Goal: Information Seeking & Learning: Learn about a topic

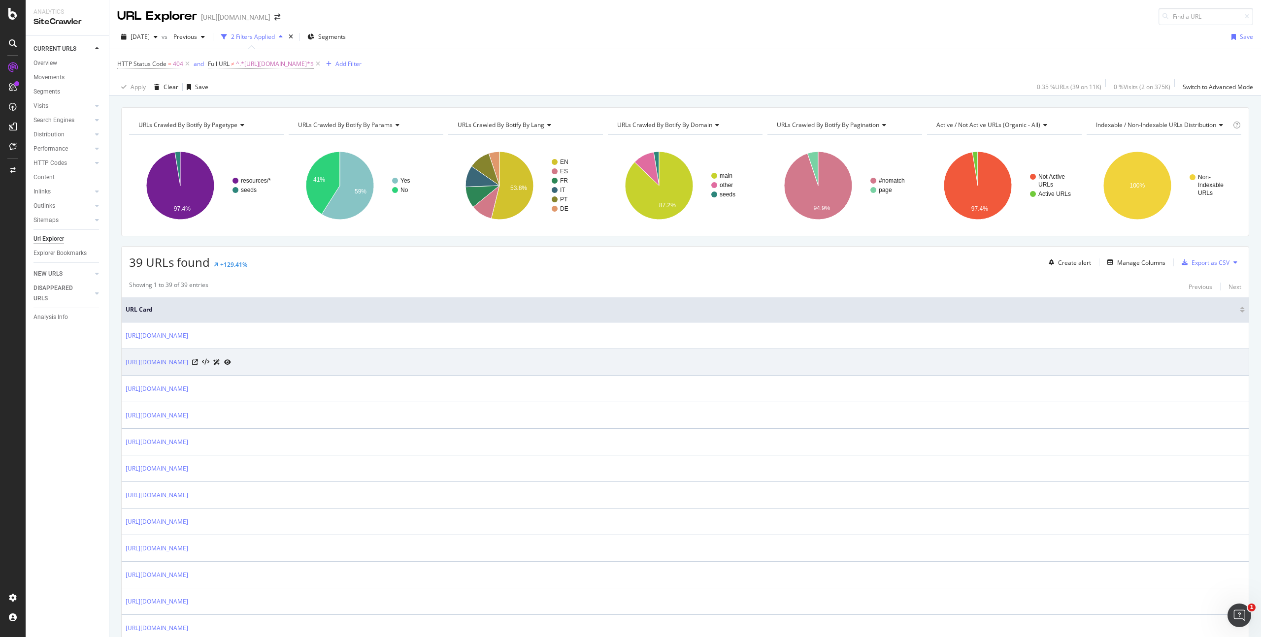
click at [231, 361] on icon at bounding box center [227, 363] width 7 height 6
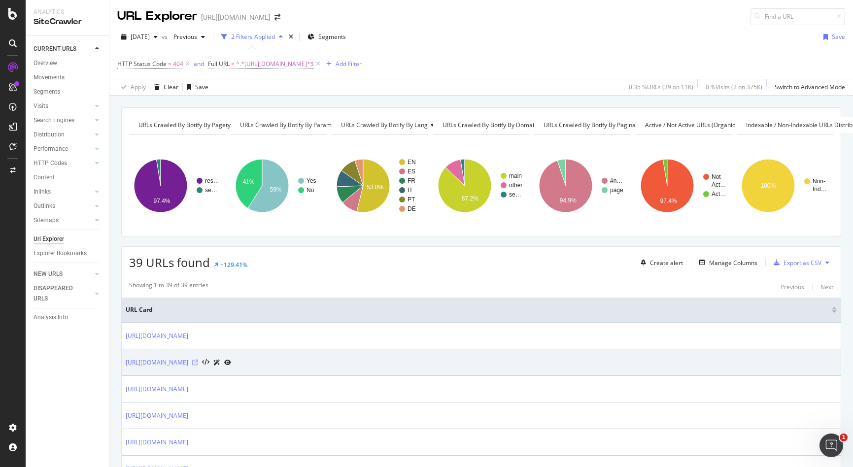
click at [231, 362] on div "https://sproutsocial.com/fr/insights/sprout-social-alternatives/" at bounding box center [178, 362] width 105 height 10
click at [198, 362] on icon at bounding box center [195, 363] width 6 height 6
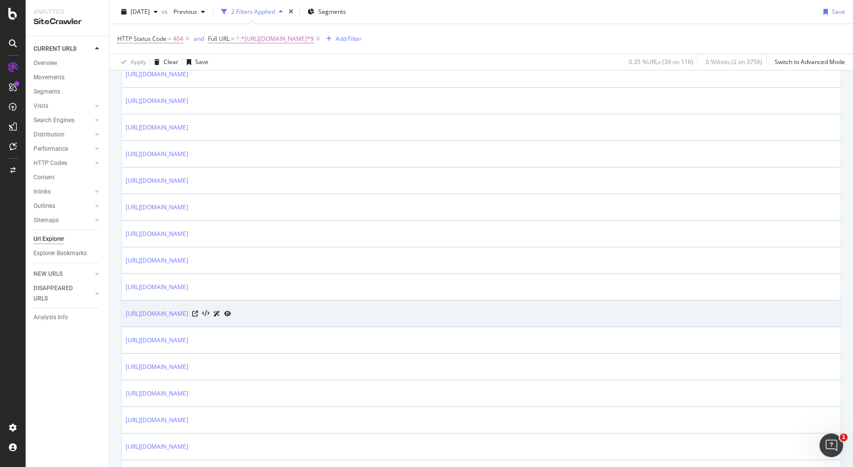
scroll to position [707, 0]
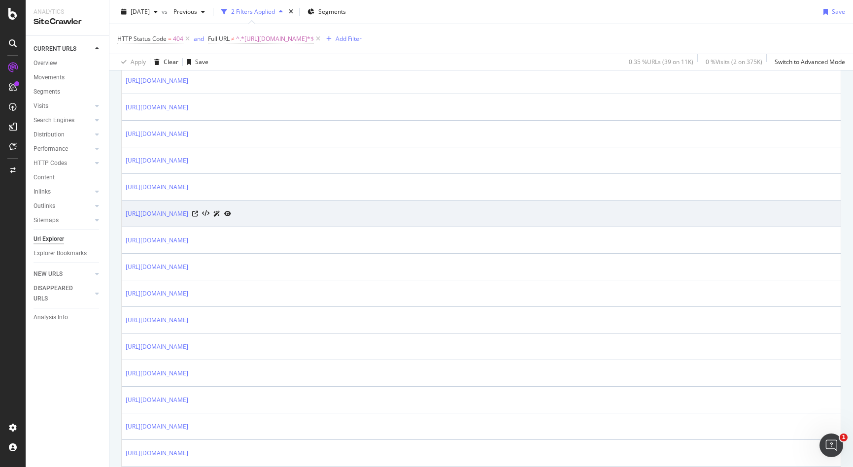
click at [231, 215] on icon at bounding box center [227, 214] width 7 height 6
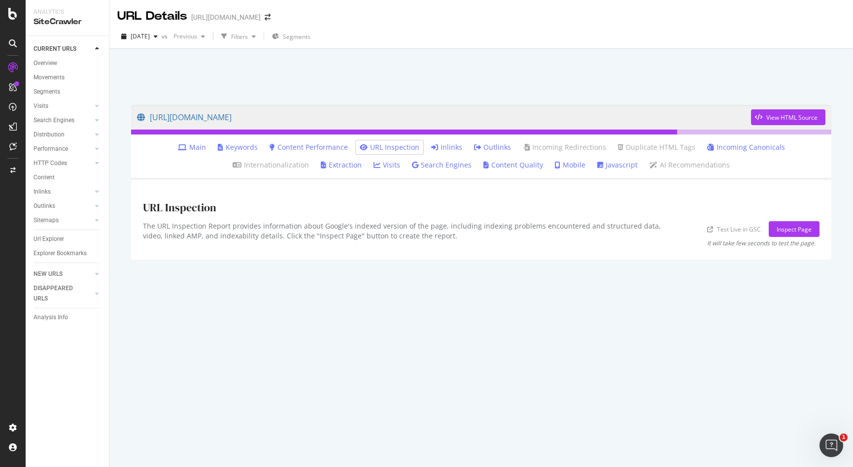
click at [431, 149] on link "Inlinks" at bounding box center [446, 147] width 31 height 10
click at [412, 166] on link "Search Engines" at bounding box center [442, 165] width 60 height 10
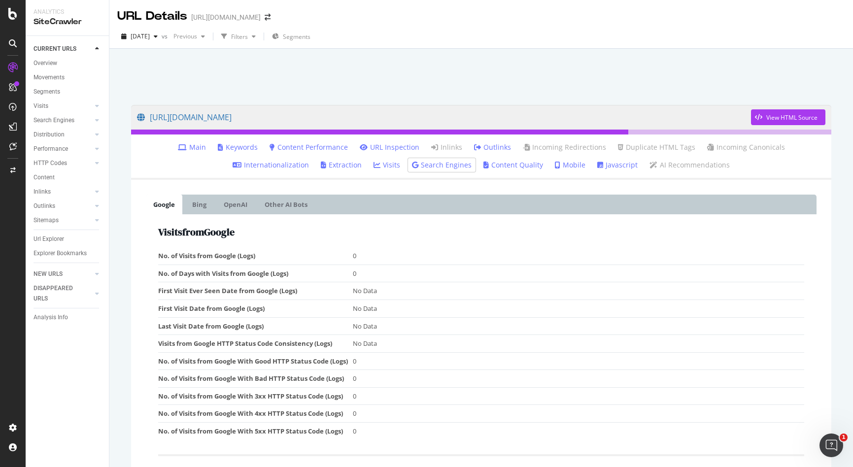
drag, startPoint x: 411, startPoint y: 247, endPoint x: 406, endPoint y: 245, distance: 6.0
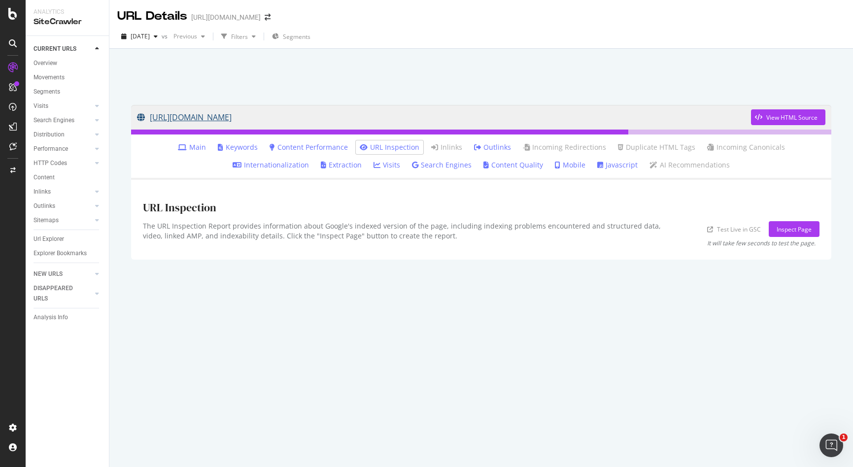
drag, startPoint x: 256, startPoint y: 109, endPoint x: 351, endPoint y: 117, distance: 95.4
click at [351, 117] on div "[URL][DOMAIN_NAME] View HTML Source Main Keywords Content Performance URL Inspe…" at bounding box center [481, 182] width 720 height 174
click at [270, 86] on div at bounding box center [481, 74] width 720 height 42
click at [373, 162] on link "Visits" at bounding box center [386, 165] width 27 height 10
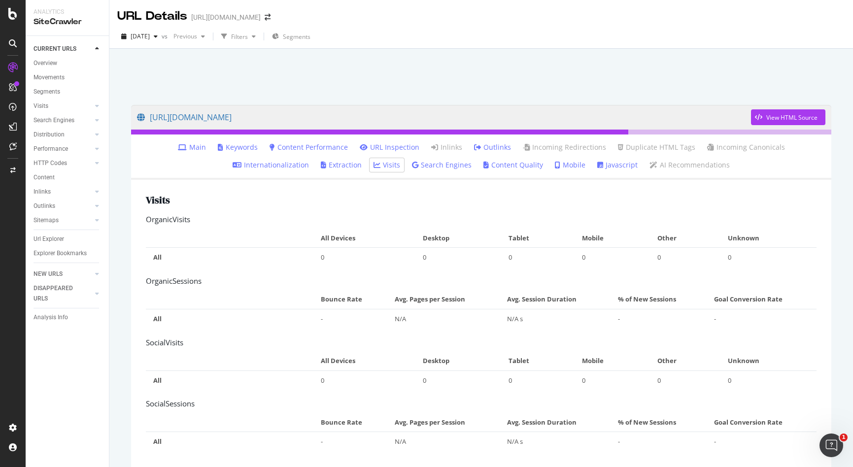
click at [293, 155] on ul "Main Keywords Content Performance URL Inspection Inlinks Outlinks Incoming Redi…" at bounding box center [481, 156] width 700 height 45
click at [289, 147] on link "Content Performance" at bounding box center [308, 147] width 78 height 10
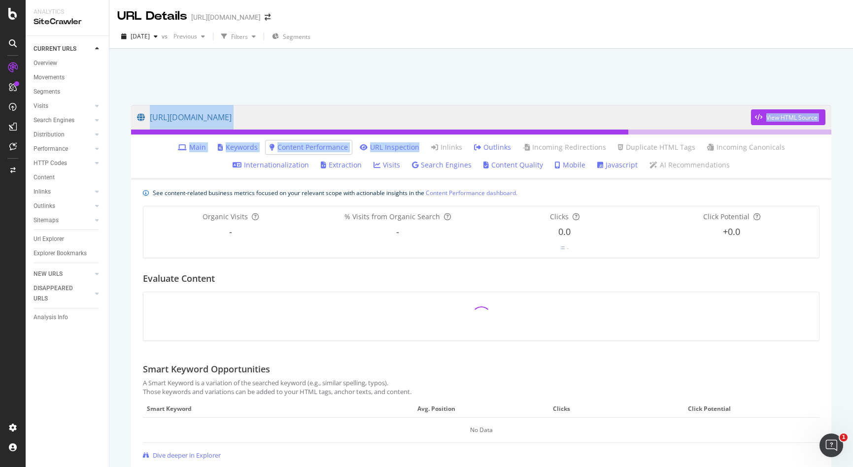
drag, startPoint x: 130, startPoint y: 97, endPoint x: 374, endPoint y: 154, distance: 250.4
click at [374, 154] on div "[URL][DOMAIN_NAME] View HTML Source Main Keywords Content Performance URL Inspe…" at bounding box center [481, 294] width 720 height 398
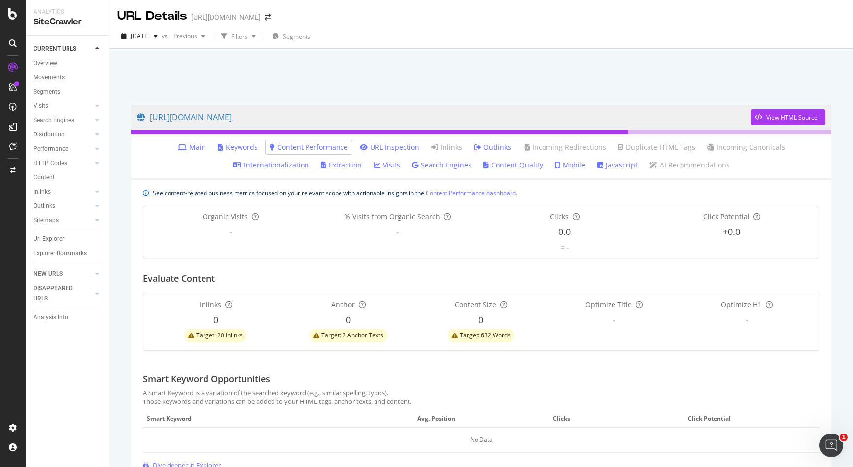
click at [382, 98] on div "[URL][DOMAIN_NAME] View HTML Source Main Keywords Content Performance URL Inspe…" at bounding box center [481, 299] width 720 height 408
click at [474, 150] on link "Outlinks" at bounding box center [492, 147] width 37 height 10
